Goal: Obtain resource: Obtain resource

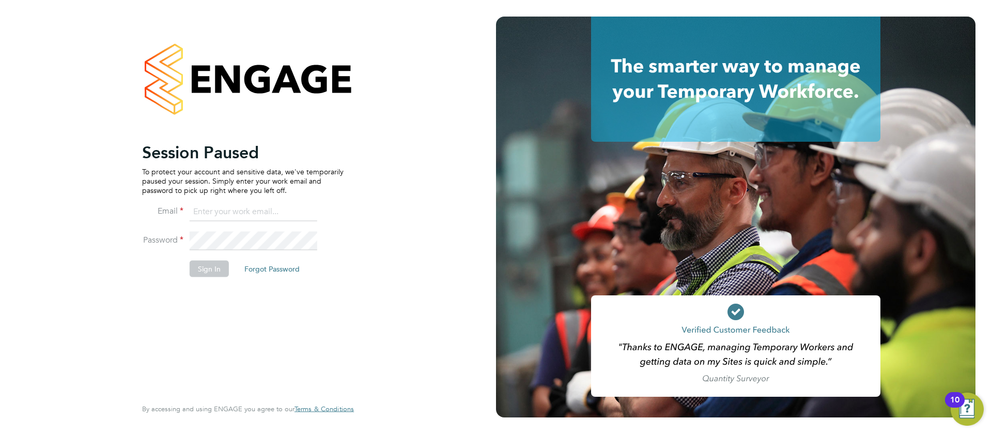
click at [264, 207] on input at bounding box center [254, 212] width 128 height 19
type input "[EMAIL_ADDRESS][DOMAIN_NAME]"
click at [204, 262] on button "Sign In" at bounding box center [209, 268] width 39 height 17
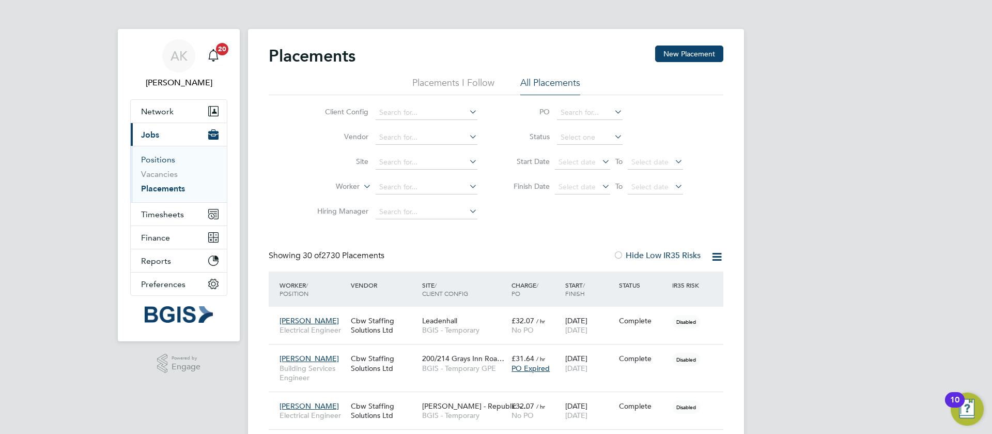
click at [174, 164] on link "Positions" at bounding box center [158, 160] width 34 height 10
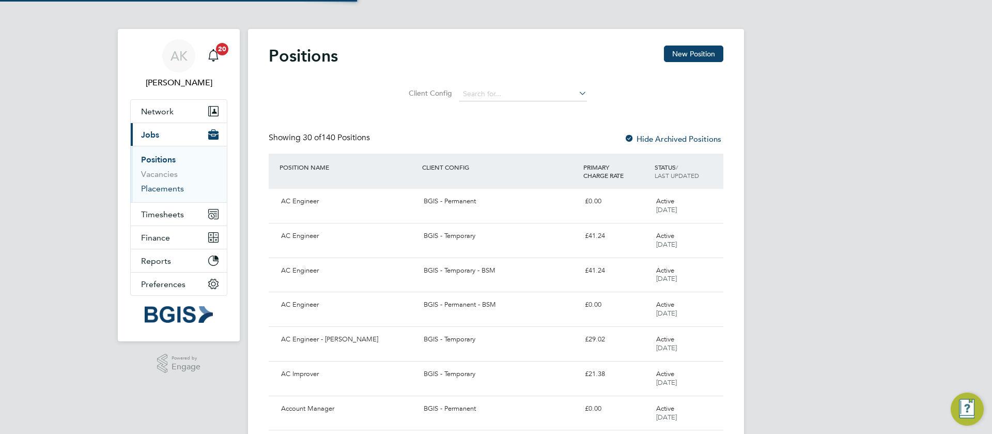
click at [174, 191] on link "Placements" at bounding box center [162, 188] width 43 height 10
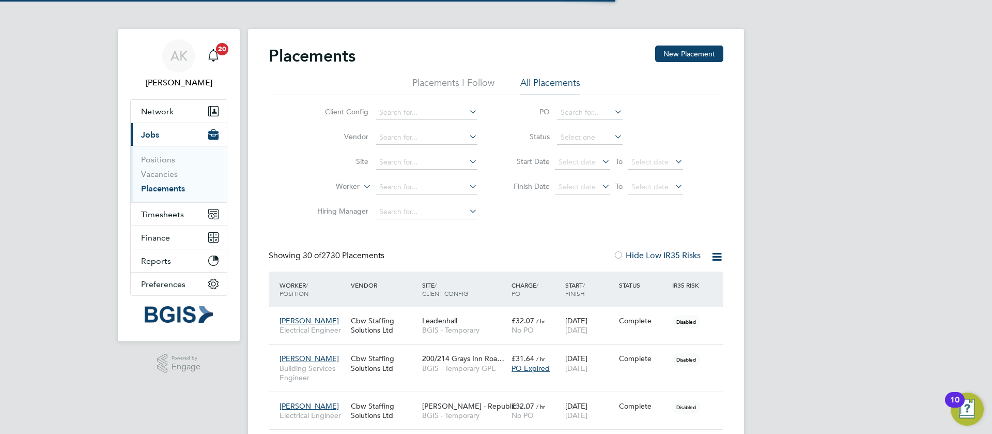
scroll to position [10, 49]
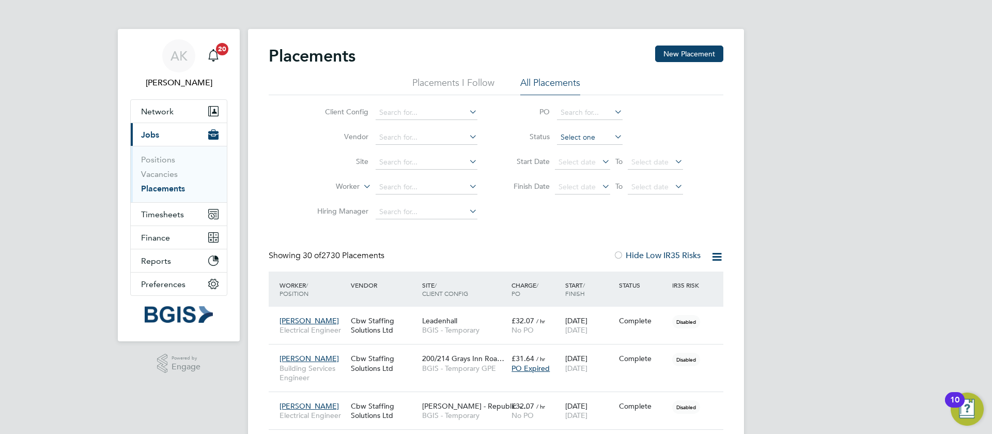
click at [599, 140] on input at bounding box center [590, 137] width 66 height 14
click at [594, 148] on li "Active" at bounding box center [590, 150] width 67 height 13
type input "Active"
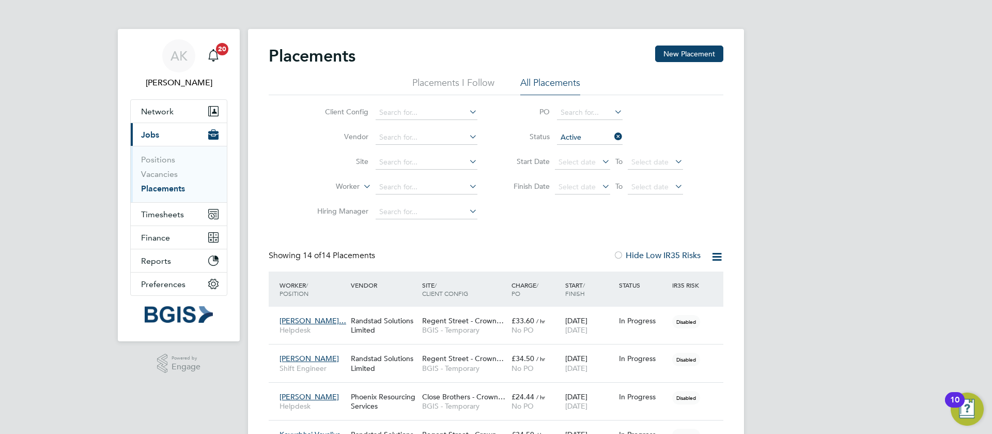
click at [713, 255] on icon at bounding box center [717, 256] width 13 height 13
click at [697, 271] on div "Download Placements Report" at bounding box center [666, 281] width 121 height 26
click at [690, 280] on div "IR35 Risk" at bounding box center [688, 284] width 36 height 19
click at [712, 258] on icon at bounding box center [717, 256] width 13 height 13
click at [705, 277] on li "Download Placements Report" at bounding box center [666, 281] width 110 height 14
